Goal: Task Accomplishment & Management: Manage account settings

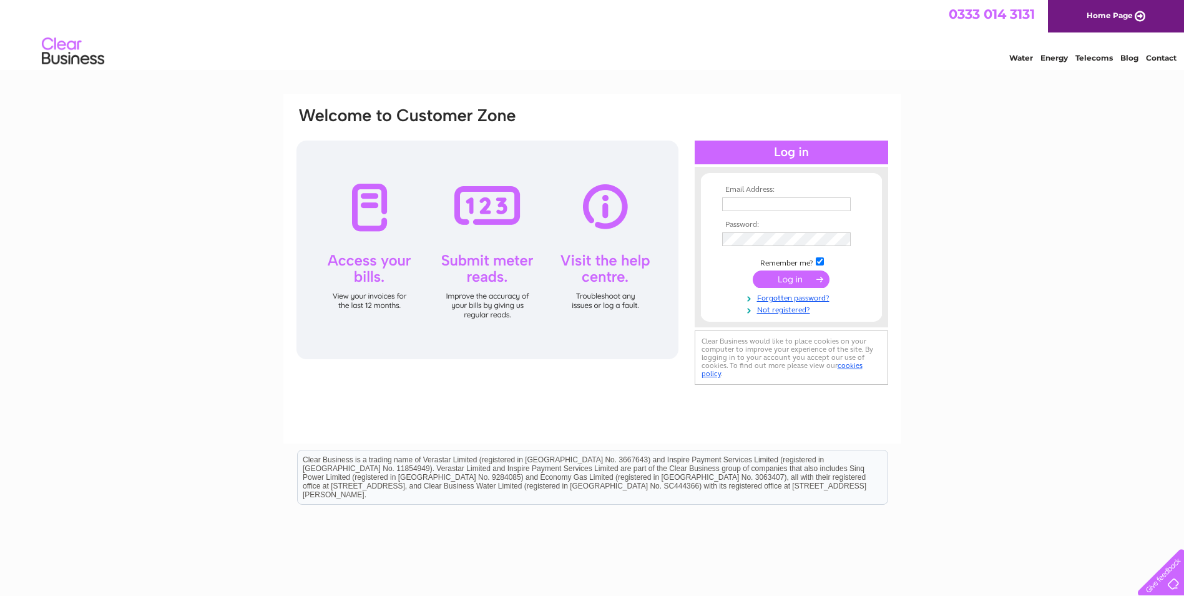
click at [755, 206] on input "text" at bounding box center [786, 204] width 129 height 14
type input "[EMAIL_ADDRESS][DOMAIN_NAME]"
click at [671, 194] on div at bounding box center [488, 249] width 382 height 218
click at [789, 283] on input "submit" at bounding box center [791, 280] width 77 height 17
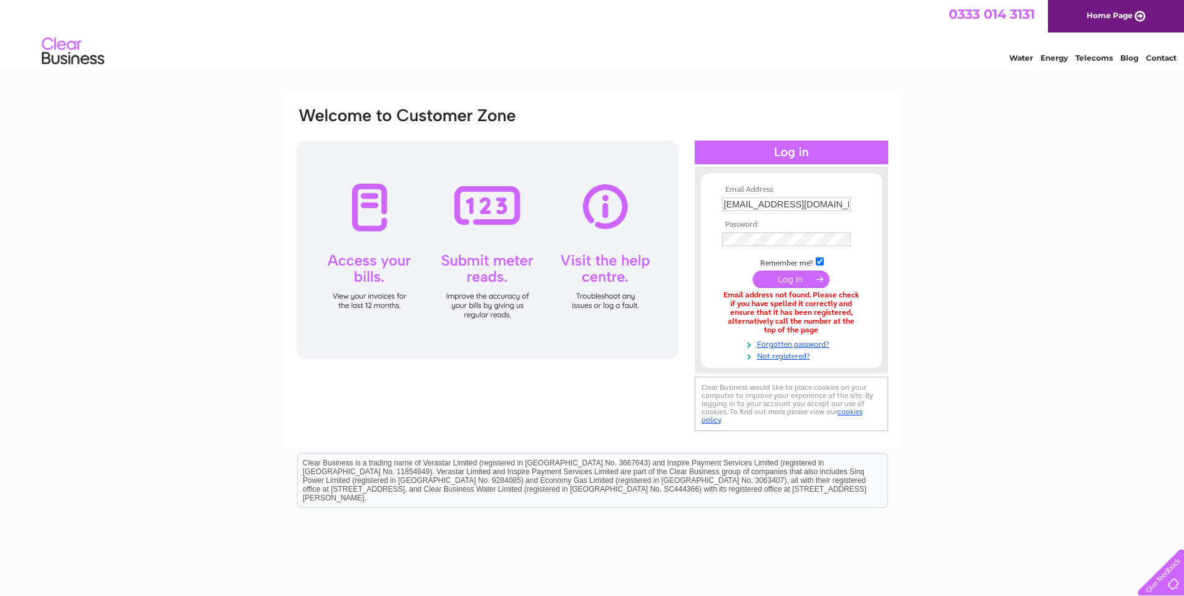
click at [793, 205] on input "[EMAIL_ADDRESS][DOMAIN_NAME]" at bounding box center [786, 204] width 129 height 14
drag, startPoint x: 826, startPoint y: 205, endPoint x: 684, endPoint y: 186, distance: 143.6
click at [684, 186] on div "Email Address: [EMAIL_ADDRESS][DOMAIN_NAME] Password:" at bounding box center [592, 270] width 594 height 329
type input "m"
click at [908, 202] on div "Email Address: Password:" at bounding box center [592, 377] width 1184 height 567
